Goal: Browse casually

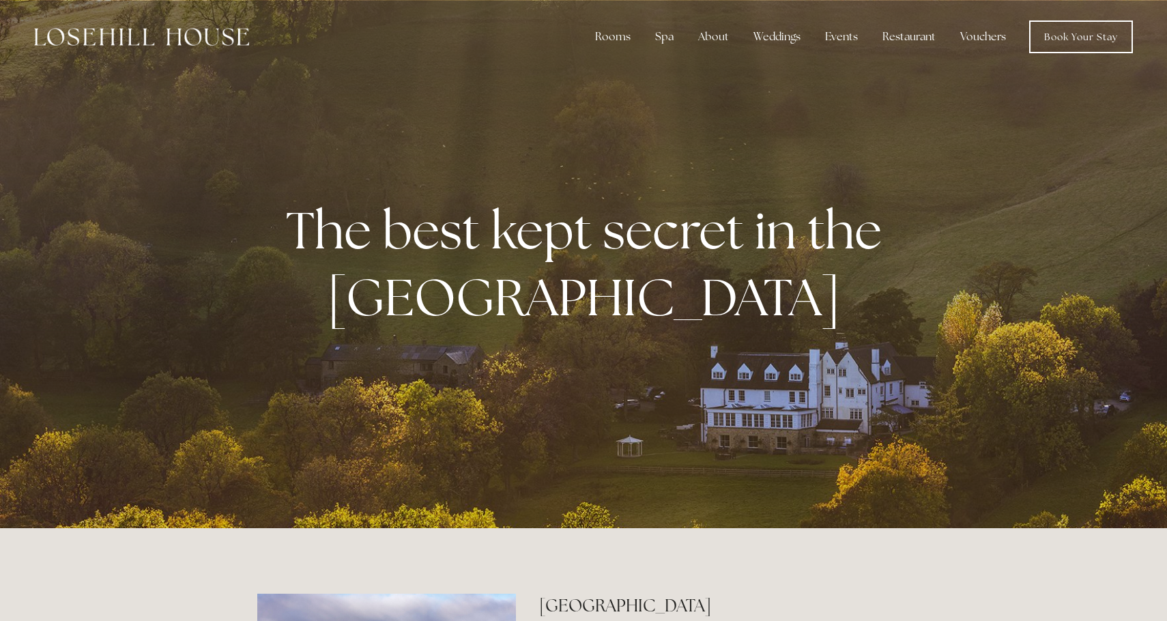
click at [759, 407] on div at bounding box center [583, 264] width 1167 height 528
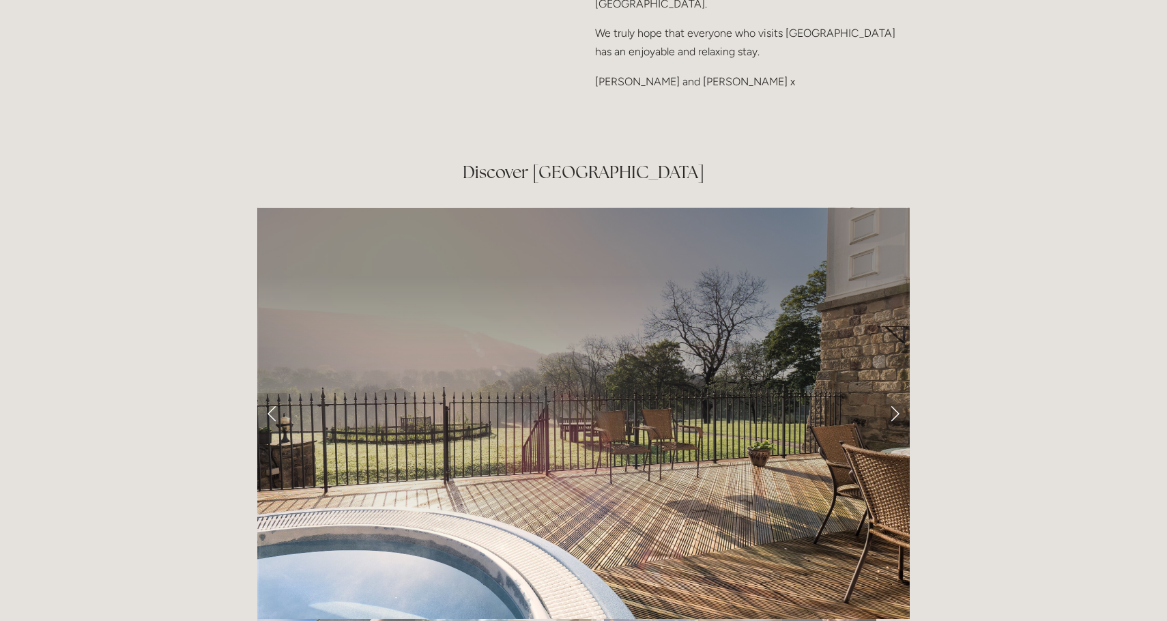
scroll to position [2178, 0]
click at [893, 392] on link "Next Slide" at bounding box center [894, 412] width 30 height 41
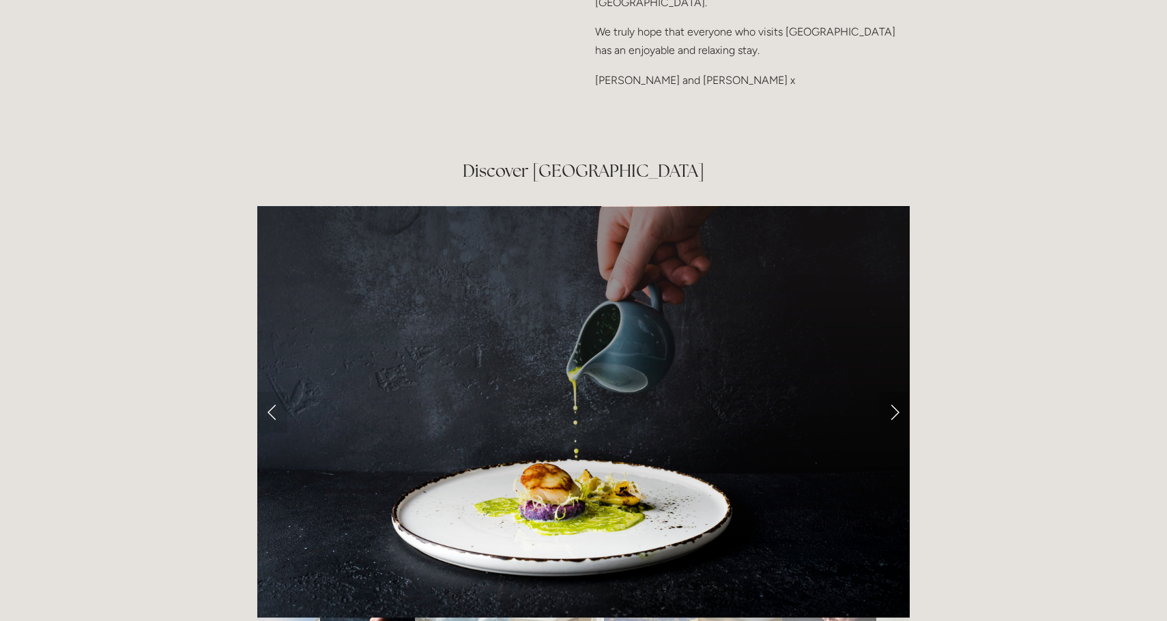
click at [893, 392] on link "Next Slide" at bounding box center [894, 412] width 30 height 41
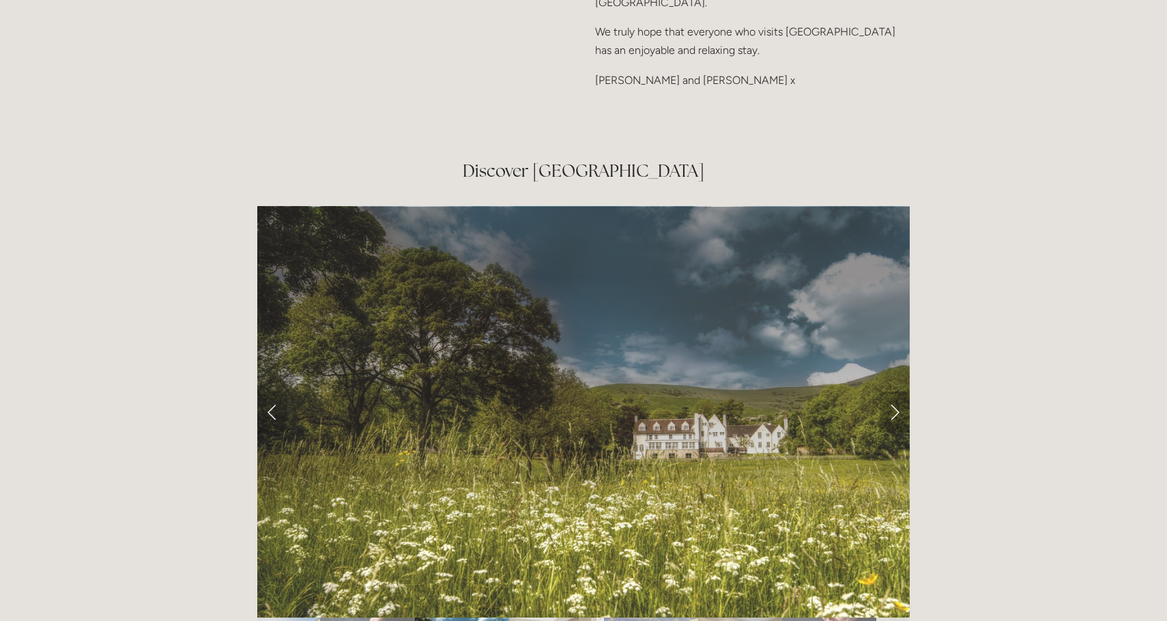
click at [893, 392] on link "Next Slide" at bounding box center [894, 412] width 30 height 41
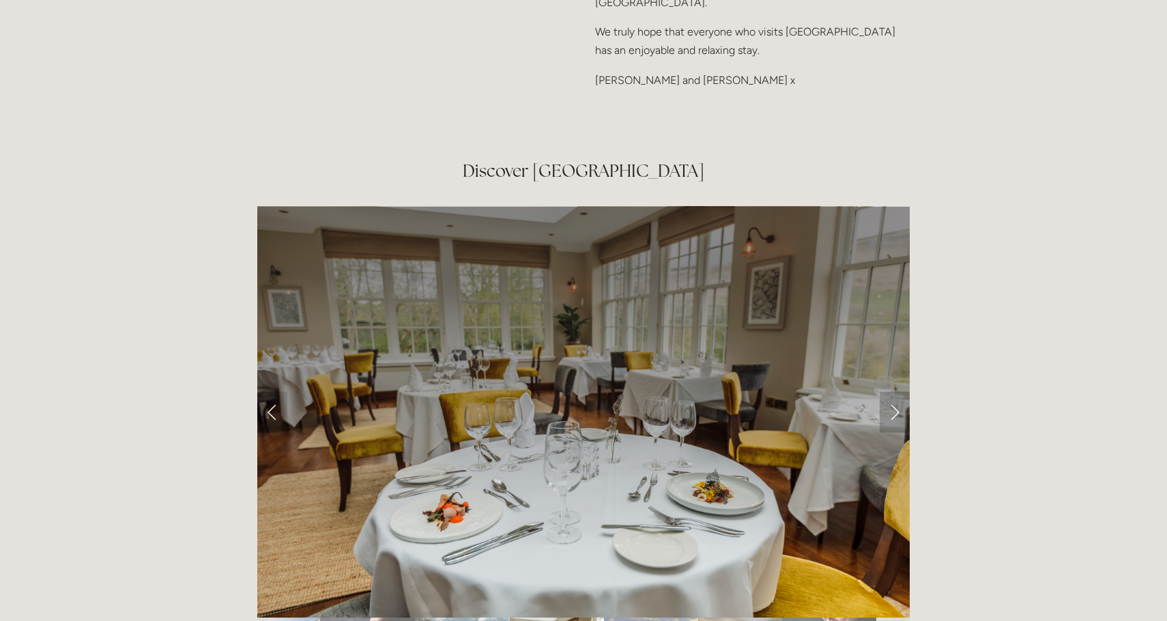
click at [893, 392] on link "Next Slide" at bounding box center [894, 412] width 30 height 41
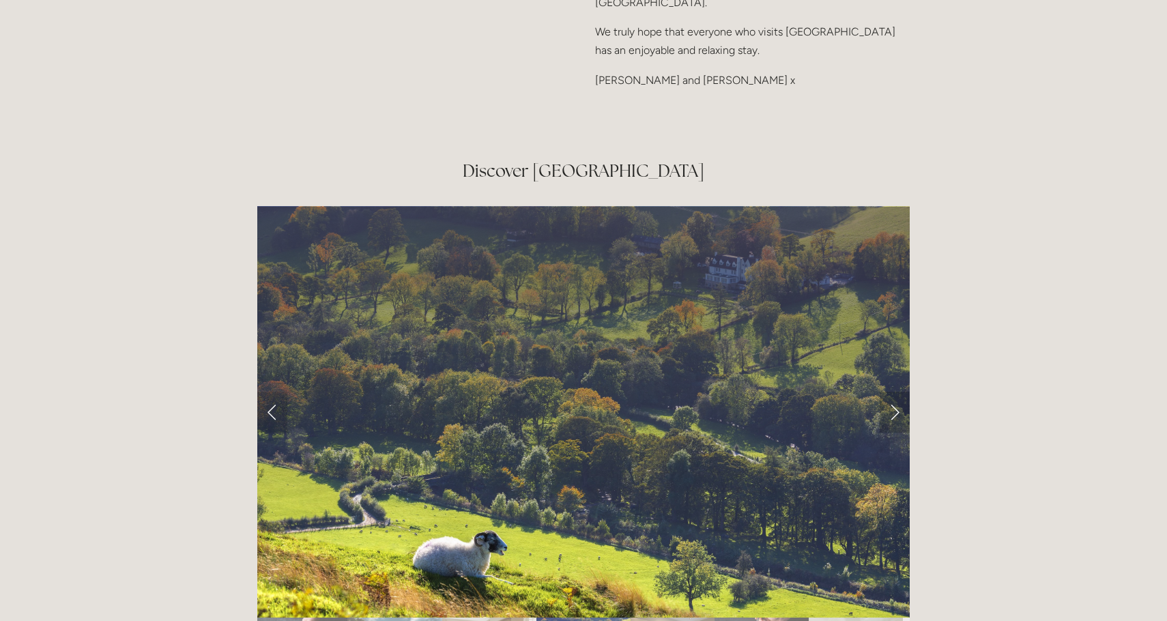
click at [893, 392] on link "Next Slide" at bounding box center [894, 412] width 30 height 41
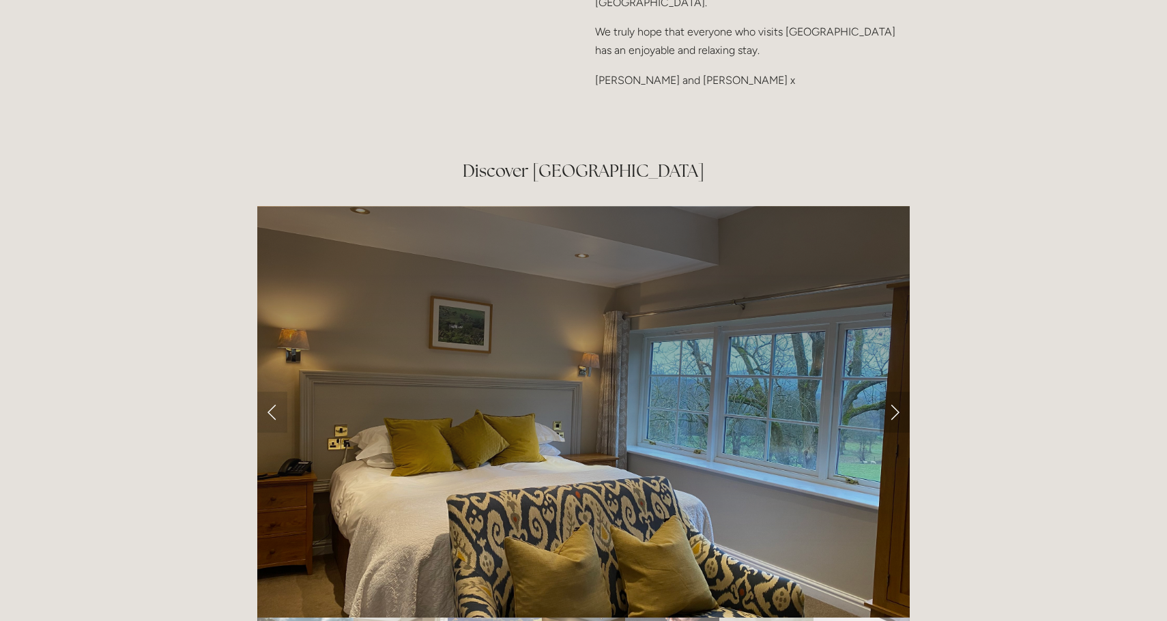
click at [893, 392] on link "Next Slide" at bounding box center [894, 412] width 30 height 41
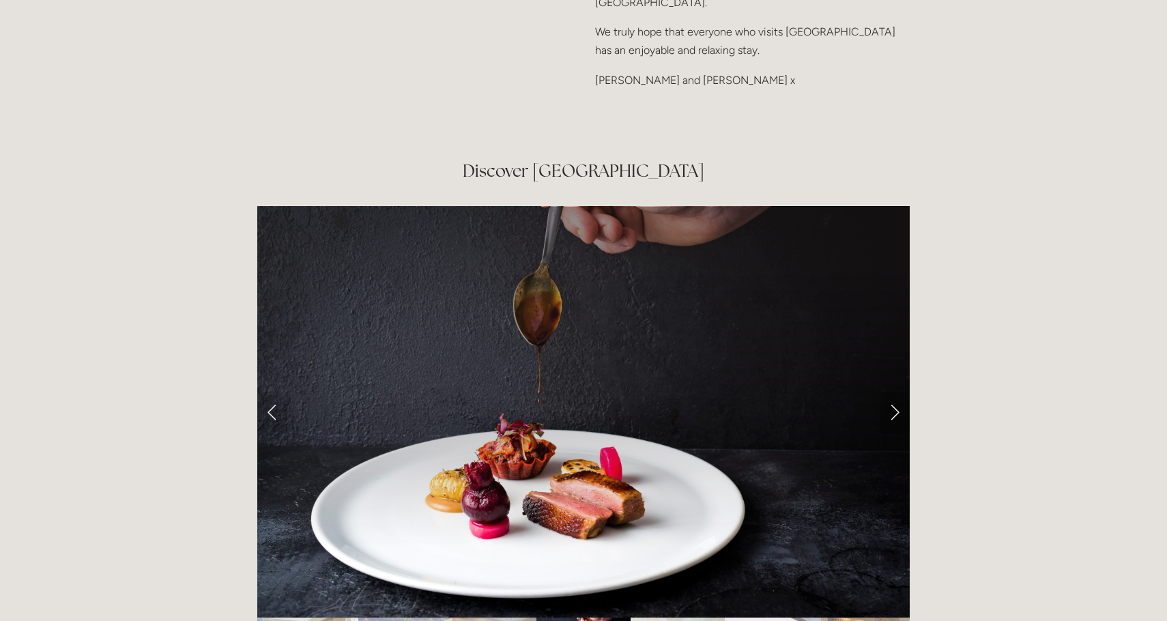
click at [893, 392] on link "Next Slide" at bounding box center [894, 412] width 30 height 41
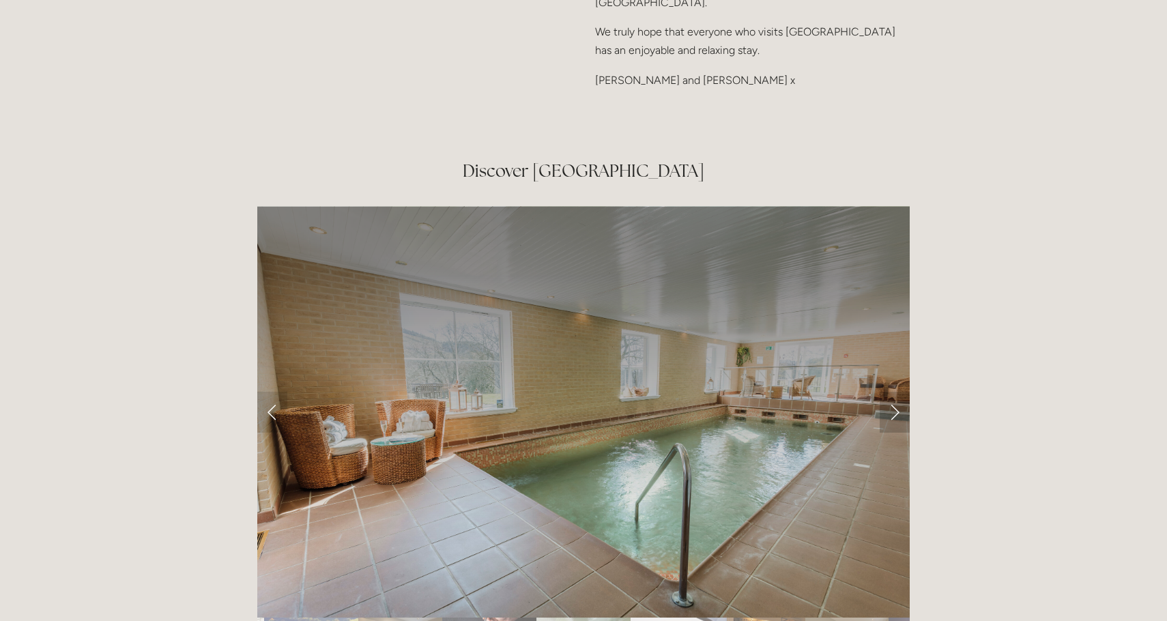
click at [893, 392] on link "Next Slide" at bounding box center [894, 412] width 30 height 41
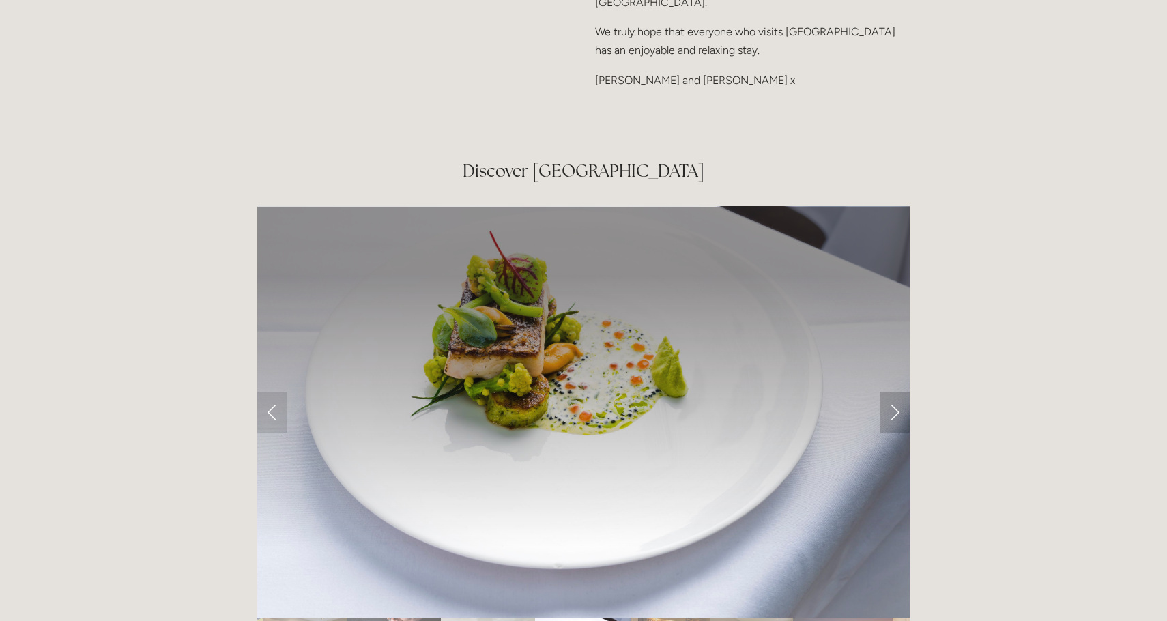
click at [893, 392] on link "Next Slide" at bounding box center [894, 412] width 30 height 41
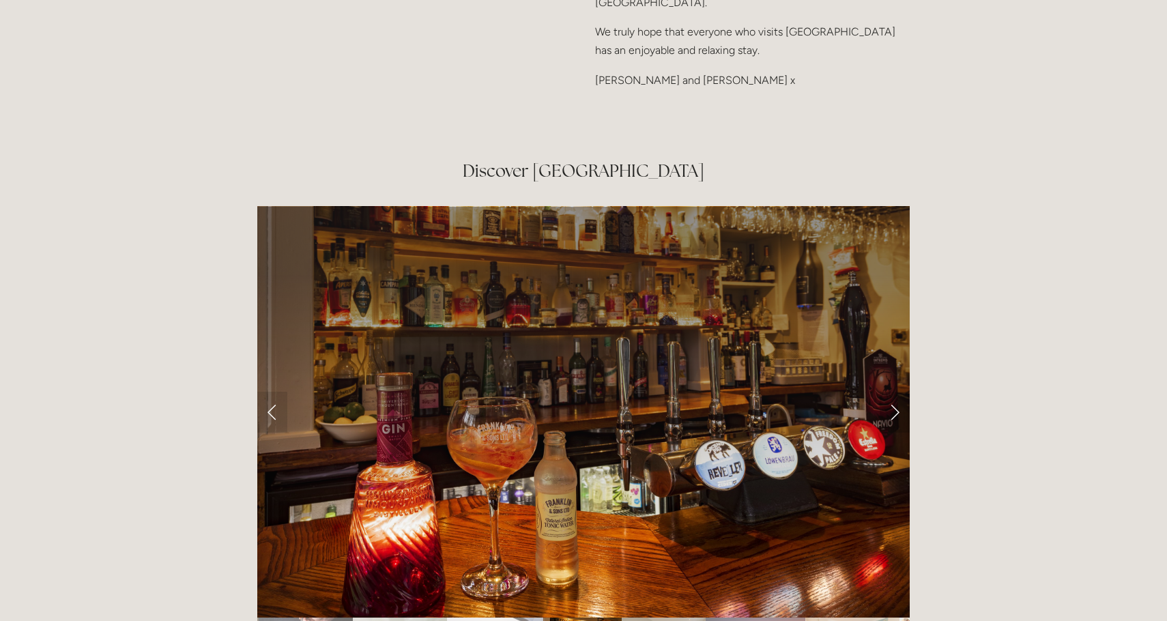
click at [893, 392] on link "Next Slide" at bounding box center [894, 412] width 30 height 41
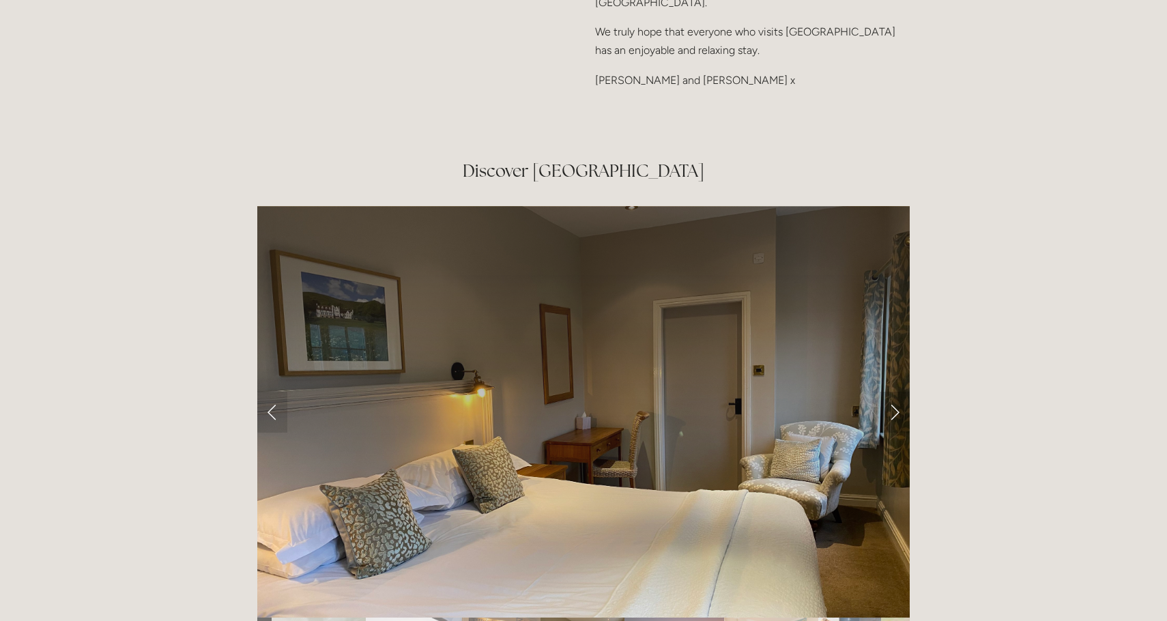
click at [893, 392] on link "Next Slide" at bounding box center [894, 412] width 30 height 41
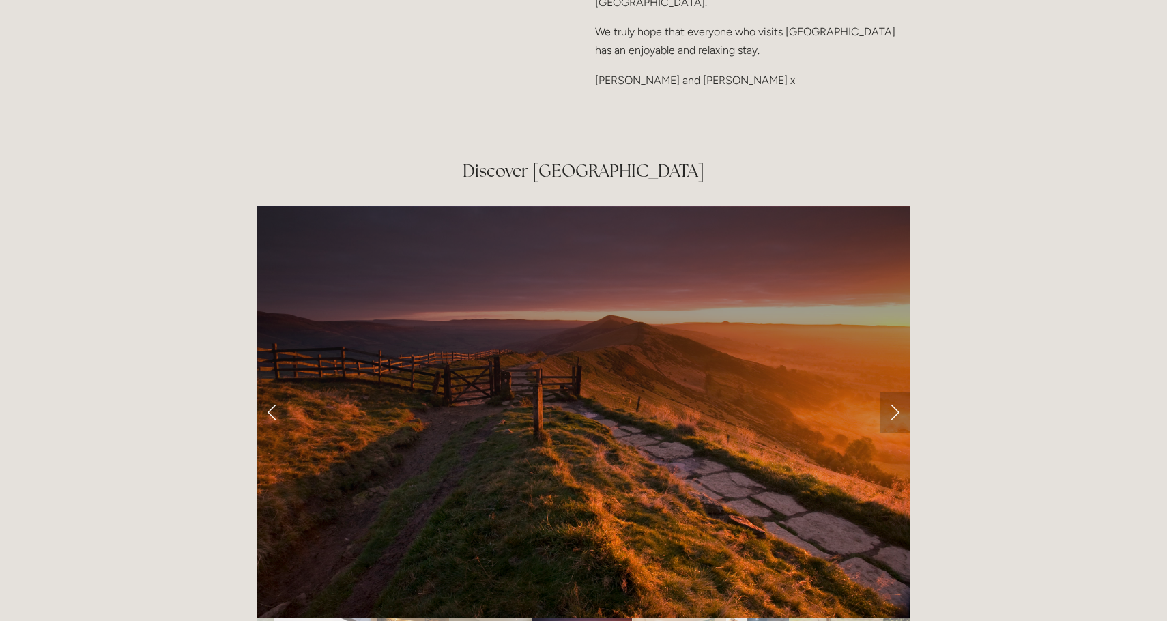
click at [893, 392] on link "Next Slide" at bounding box center [894, 412] width 30 height 41
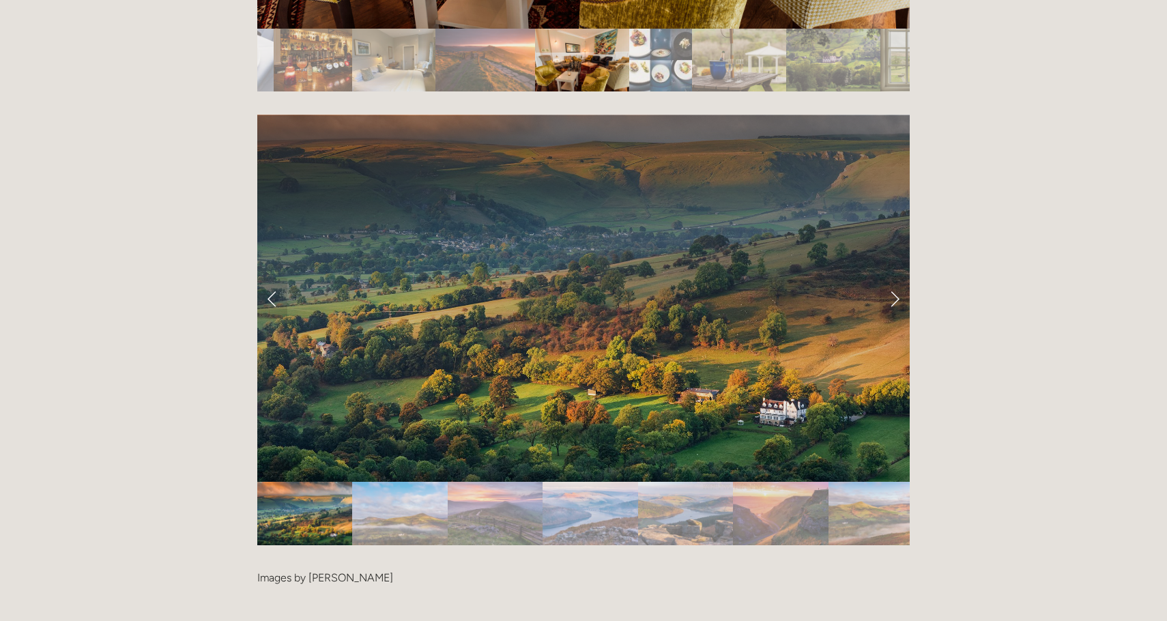
scroll to position [2718, 0]
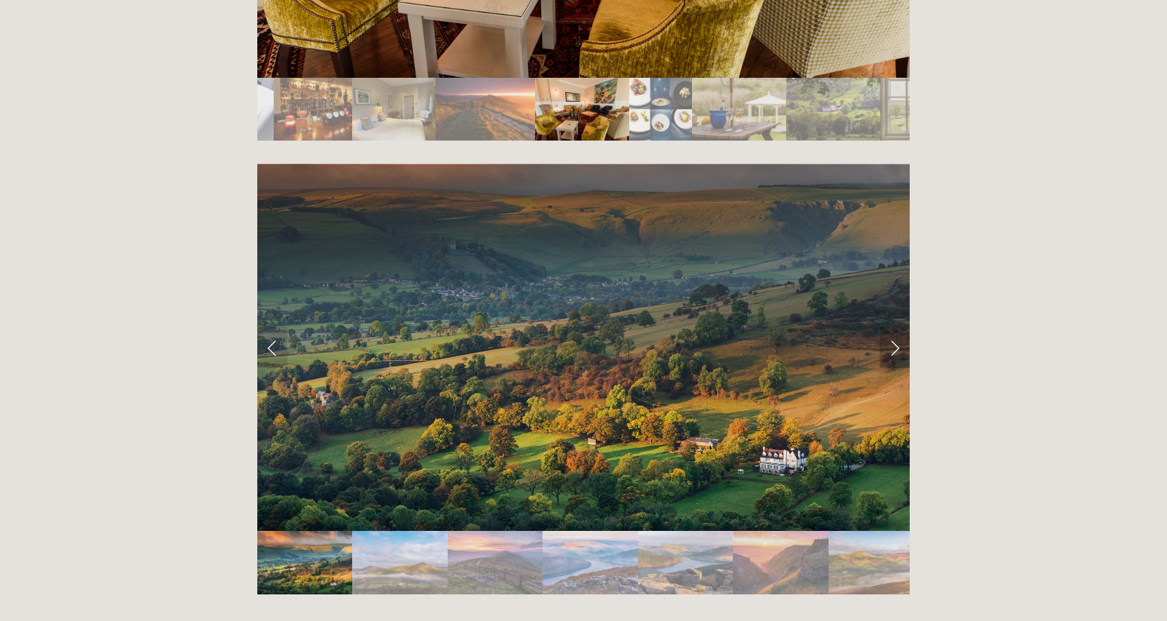
click at [897, 327] on link "Next Slide" at bounding box center [894, 347] width 30 height 41
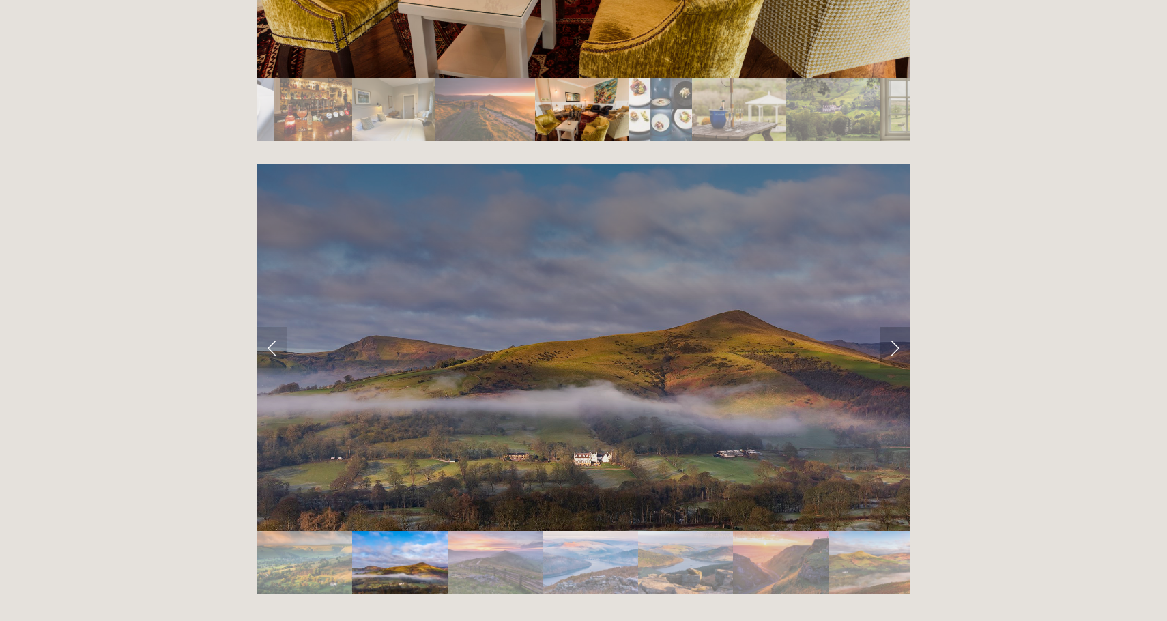
click at [897, 327] on link "Next Slide" at bounding box center [894, 347] width 30 height 41
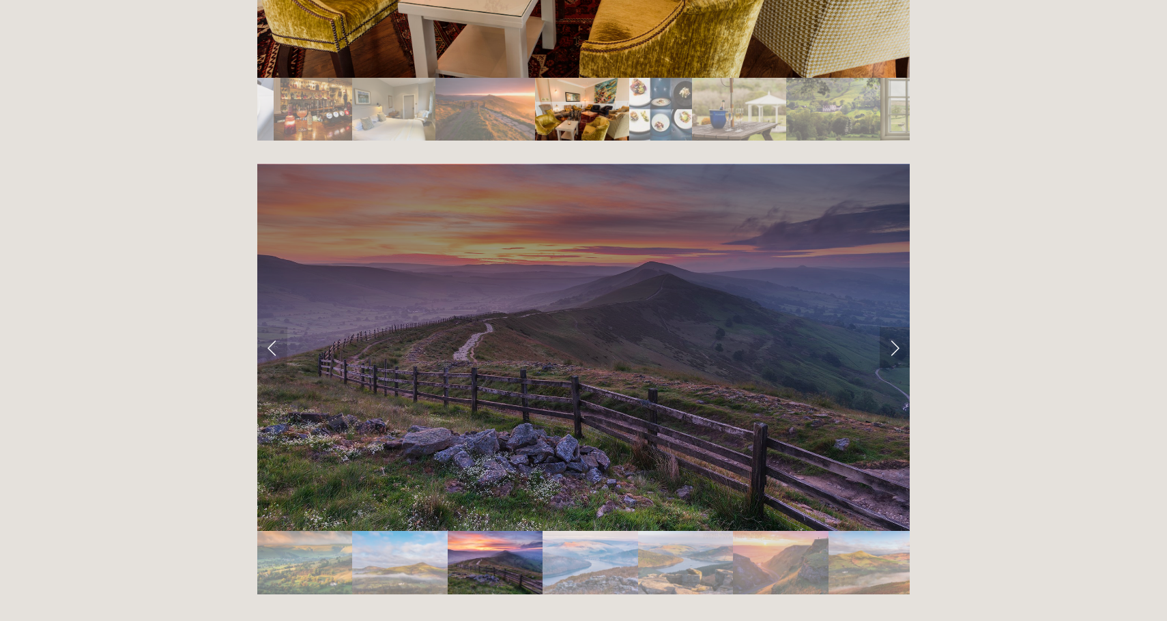
click at [897, 327] on link "Next Slide" at bounding box center [894, 347] width 30 height 41
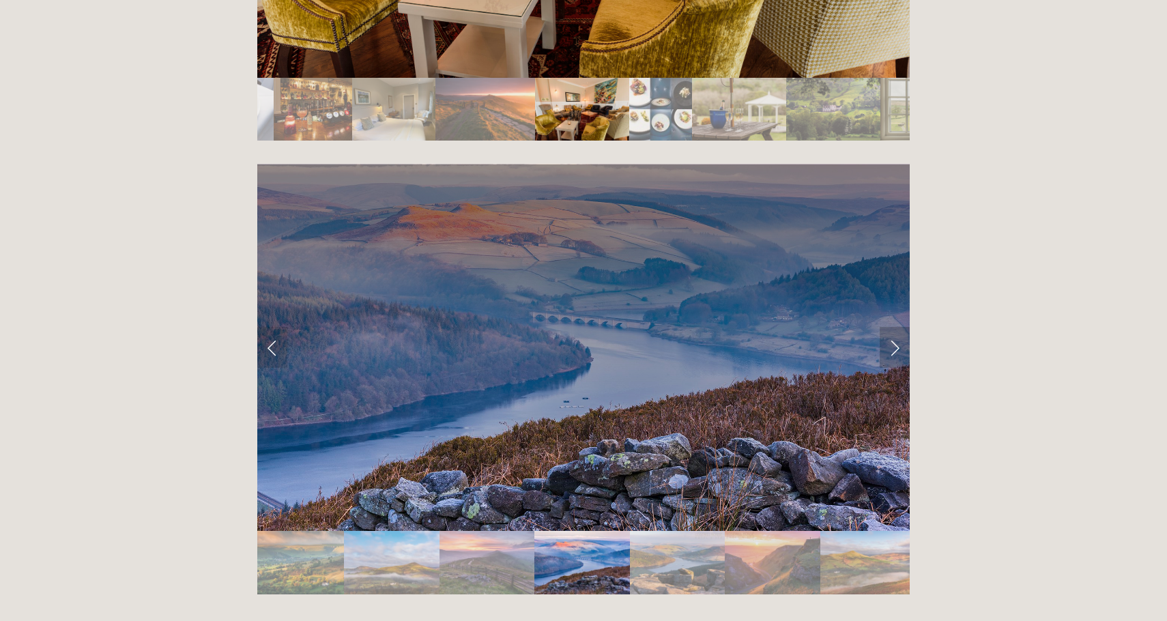
click at [897, 327] on link "Next Slide" at bounding box center [894, 347] width 30 height 41
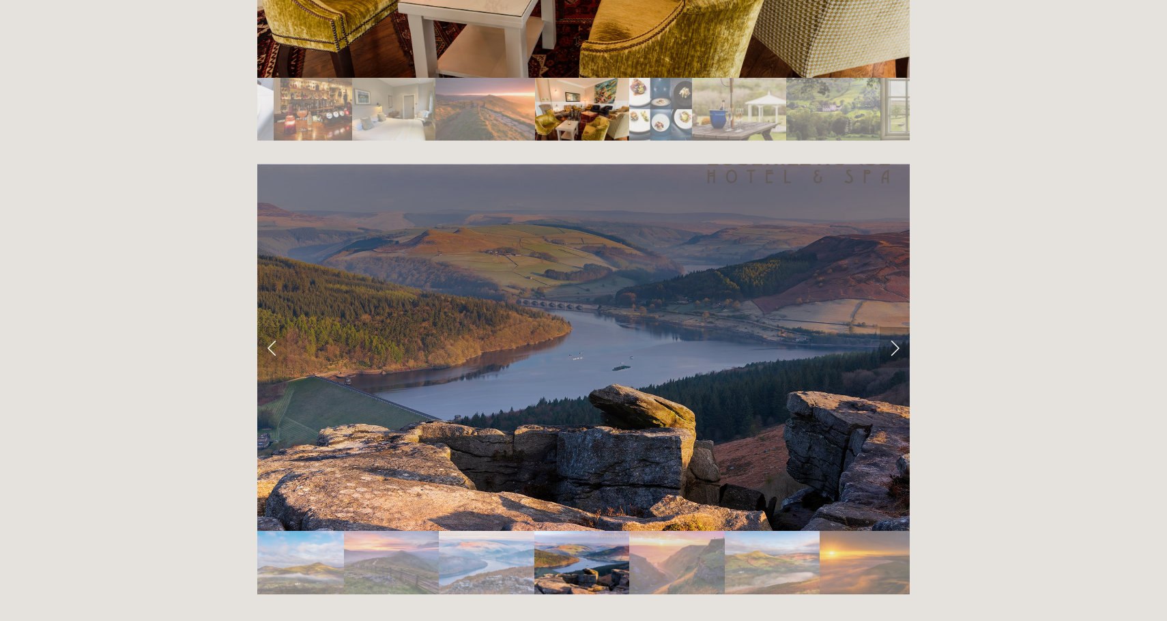
click at [897, 327] on link "Next Slide" at bounding box center [894, 347] width 30 height 41
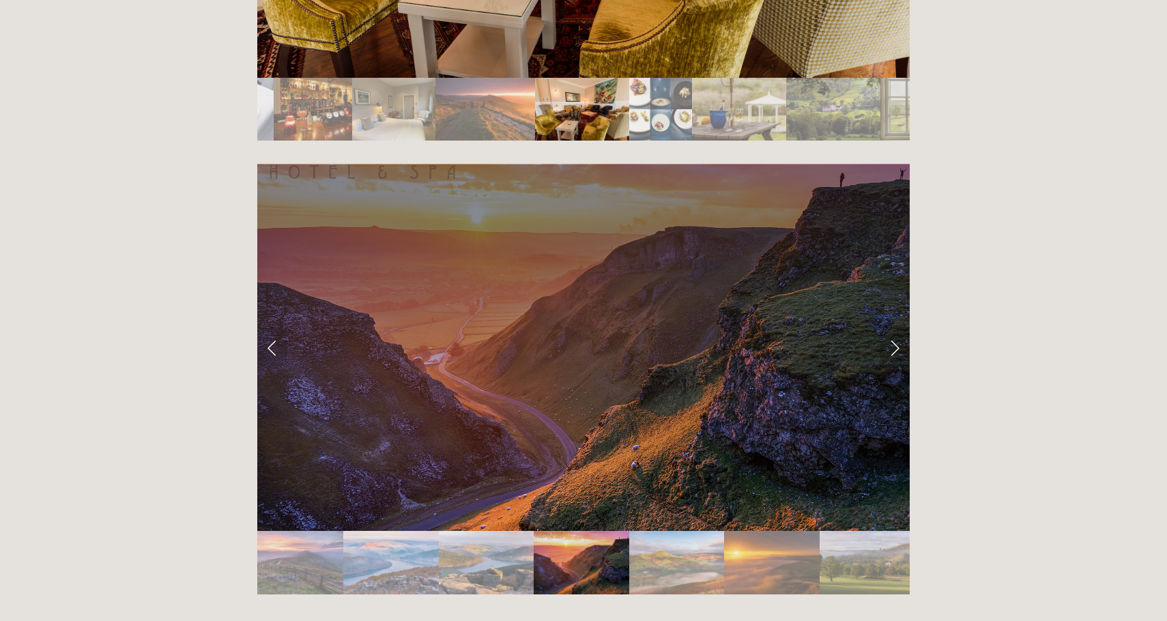
click at [897, 327] on link "Next Slide" at bounding box center [894, 347] width 30 height 41
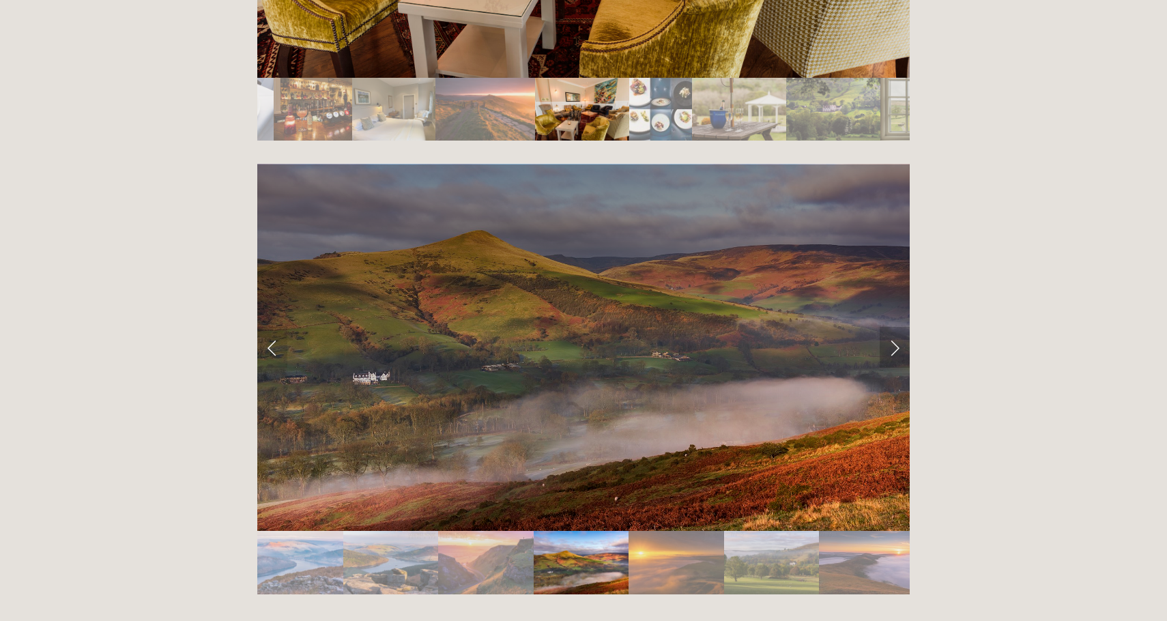
click at [897, 327] on link "Next Slide" at bounding box center [894, 347] width 30 height 41
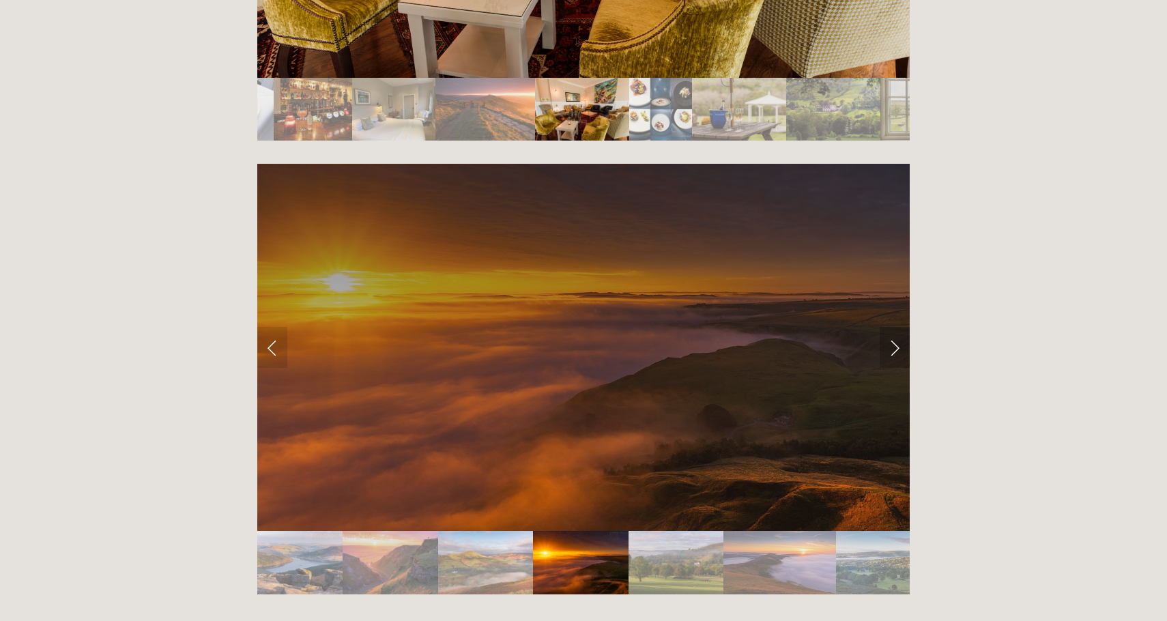
click at [897, 327] on link "Next Slide" at bounding box center [894, 347] width 30 height 41
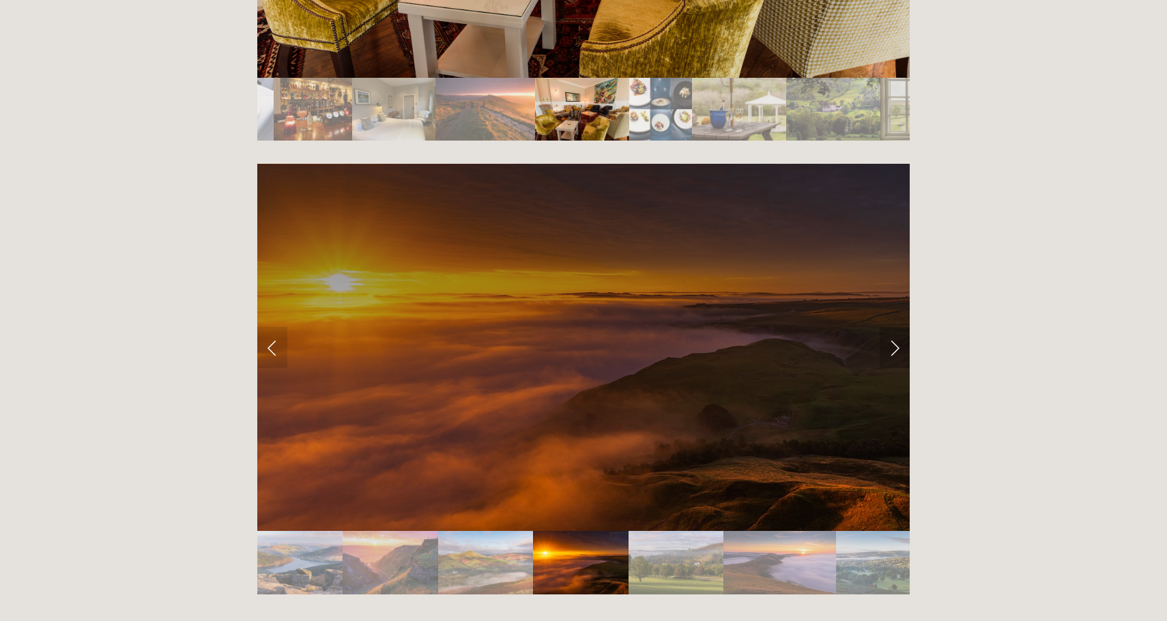
click at [897, 327] on link "Next Slide" at bounding box center [894, 347] width 30 height 41
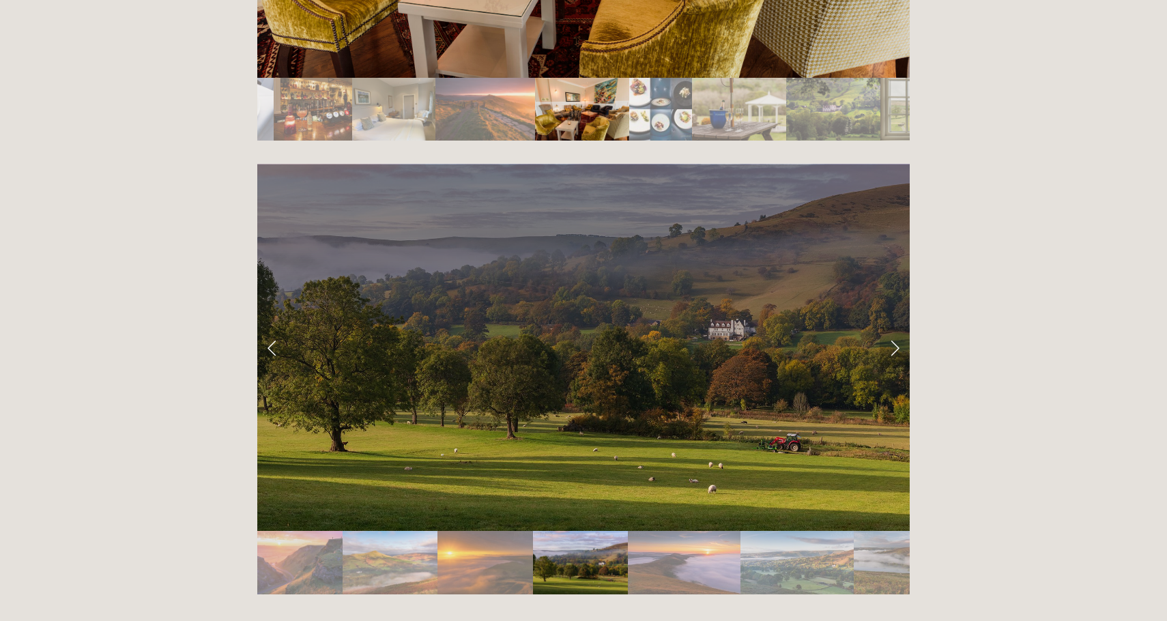
click at [897, 327] on link "Next Slide" at bounding box center [894, 347] width 30 height 41
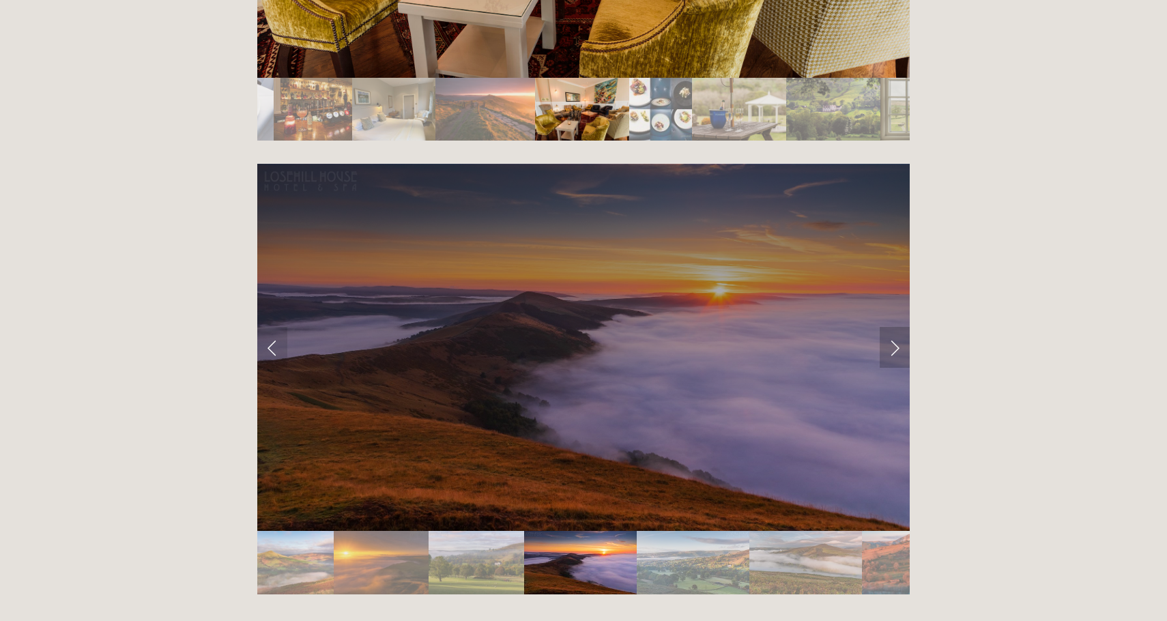
click at [897, 327] on link "Next Slide" at bounding box center [894, 347] width 30 height 41
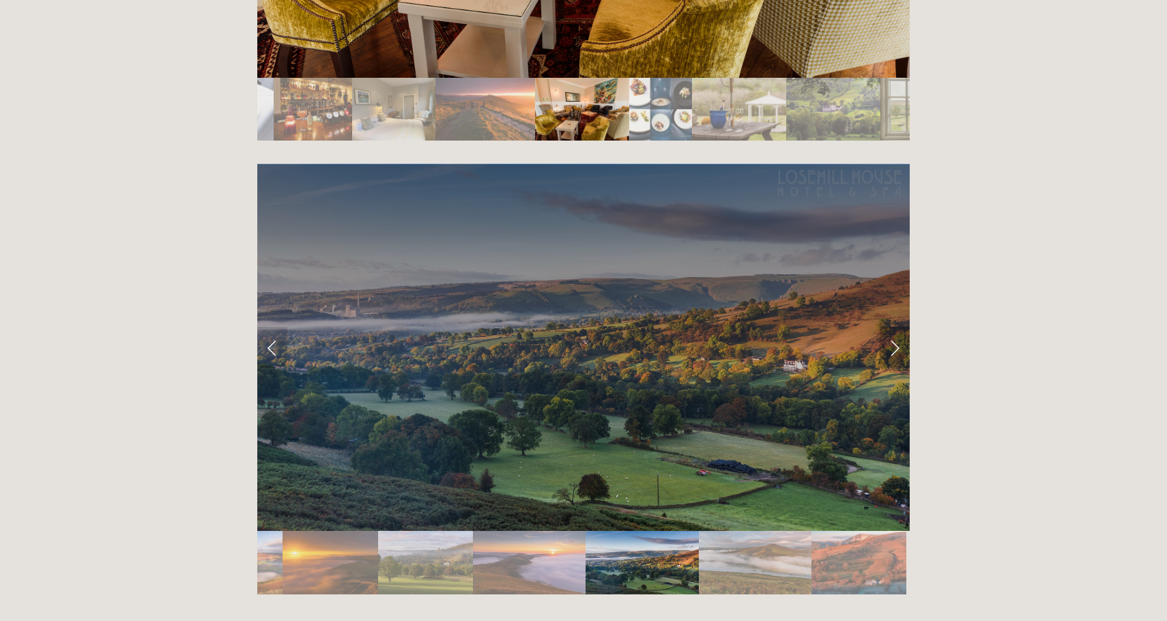
click at [897, 327] on link "Next Slide" at bounding box center [894, 347] width 30 height 41
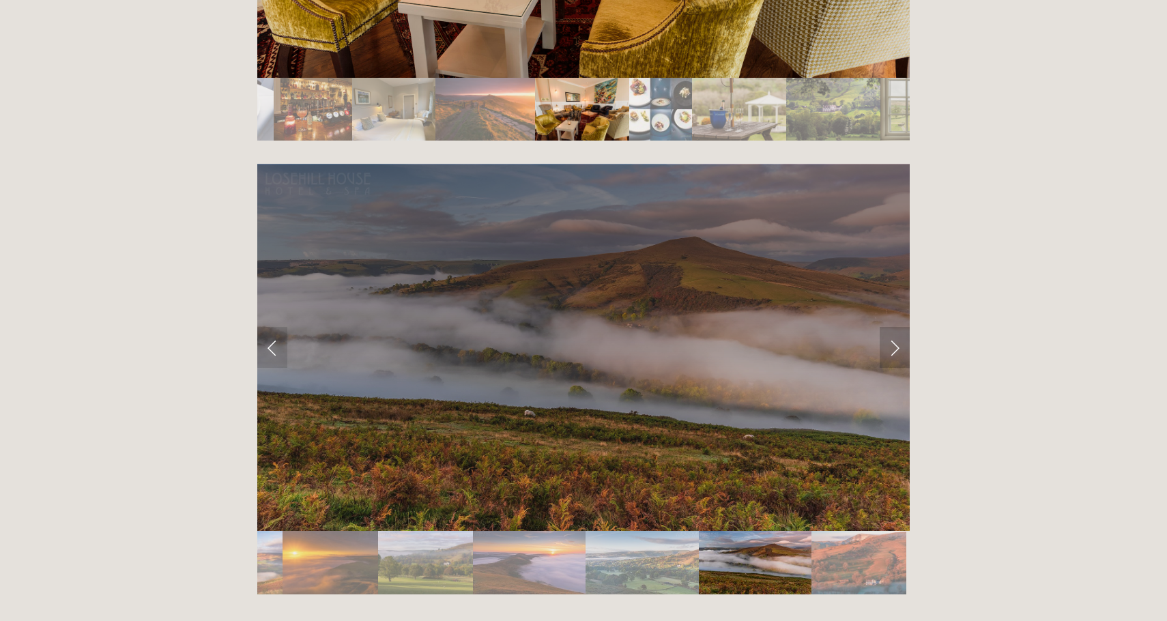
click at [897, 327] on link "Next Slide" at bounding box center [894, 347] width 30 height 41
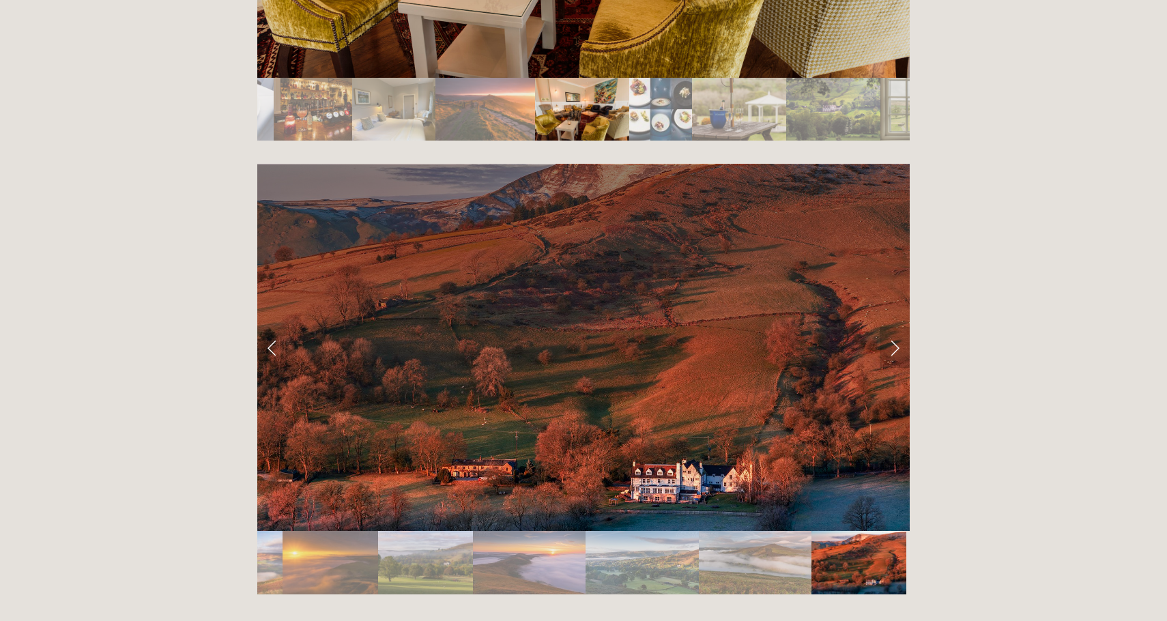
click at [897, 327] on link "Next Slide" at bounding box center [894, 347] width 30 height 41
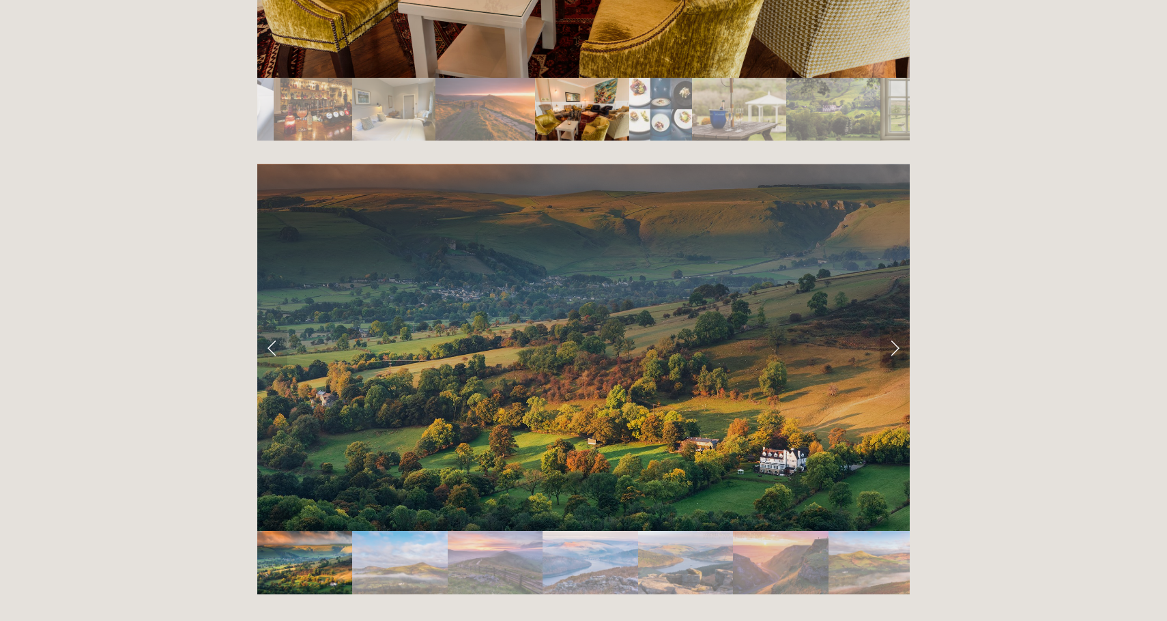
click at [897, 327] on link "Next Slide" at bounding box center [894, 347] width 30 height 41
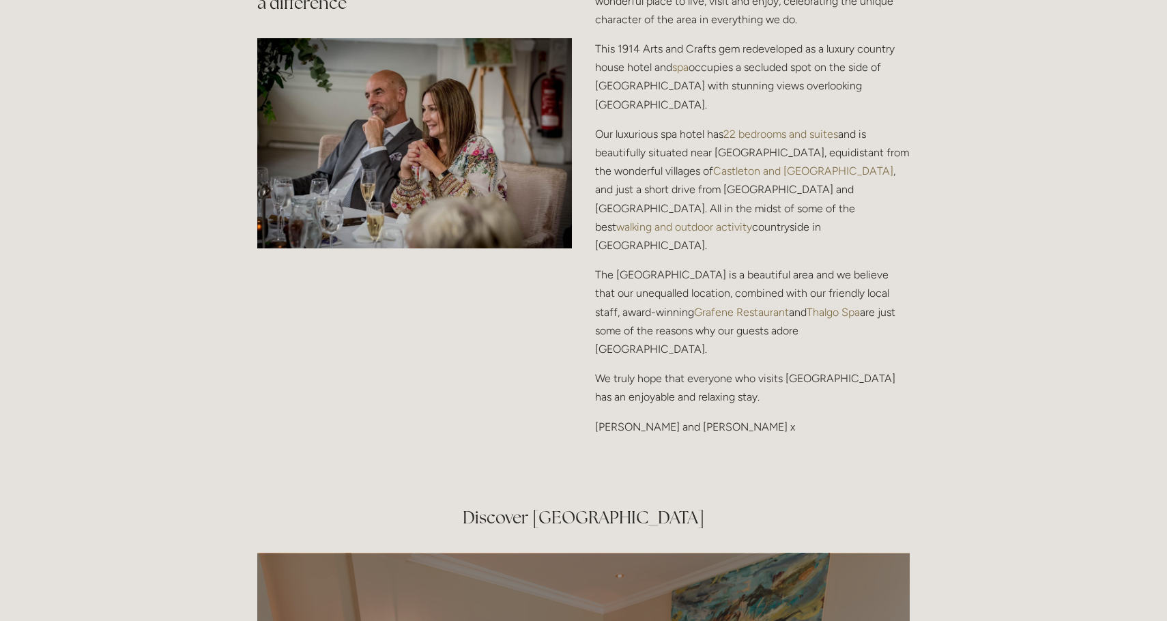
scroll to position [1824, 0]
